Goal: Task Accomplishment & Management: Manage account settings

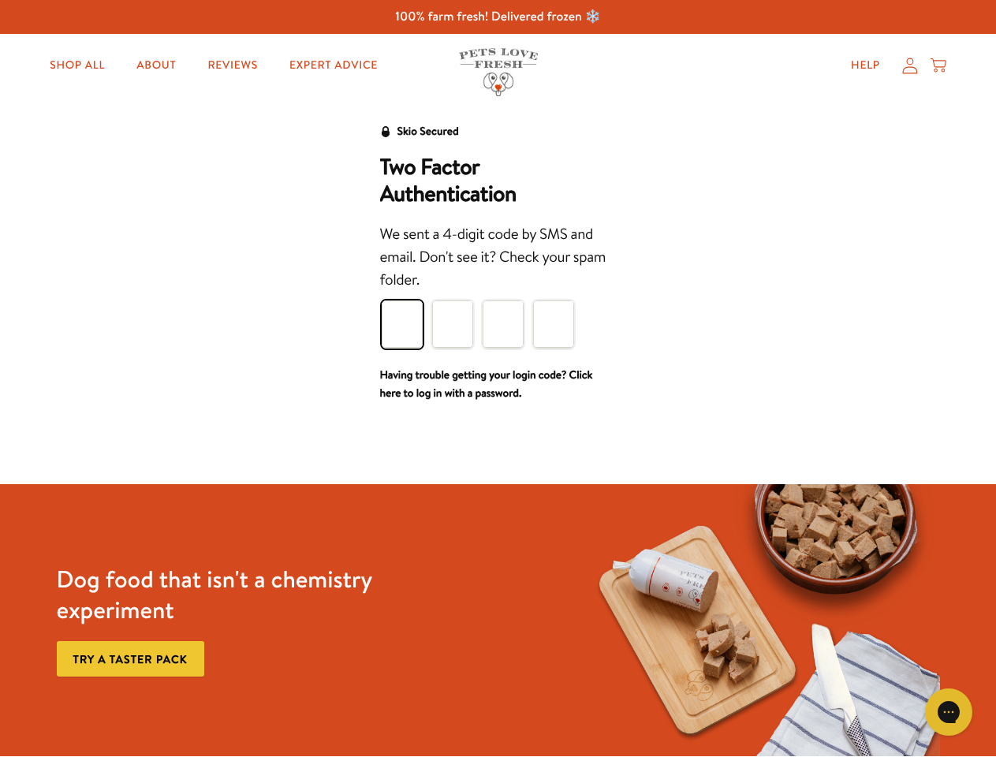
click at [497, 290] on div "We sent a 4-digit code by SMS and email. Don't see it? Check your spam folder." at bounding box center [498, 257] width 236 height 69
click at [948, 712] on icon "Gorgias live chat" at bounding box center [947, 711] width 15 height 15
